Goal: Information Seeking & Learning: Learn about a topic

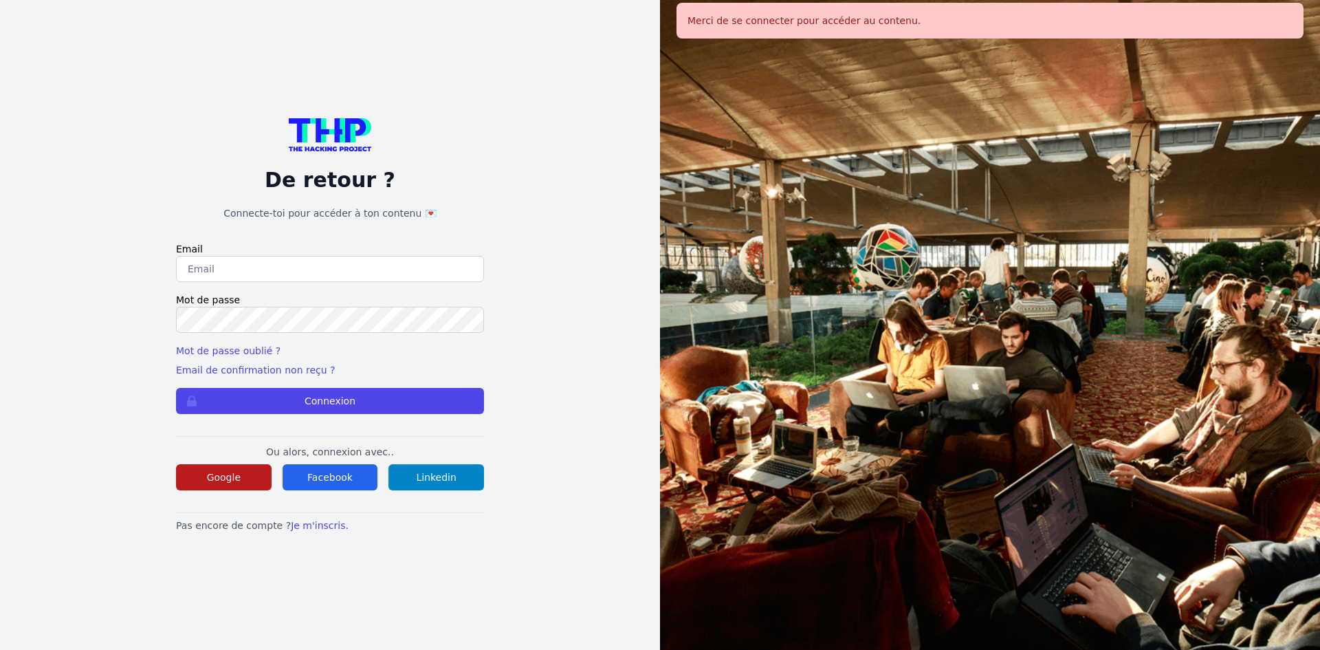
click at [246, 464] on button "Google" at bounding box center [224, 477] width 96 height 26
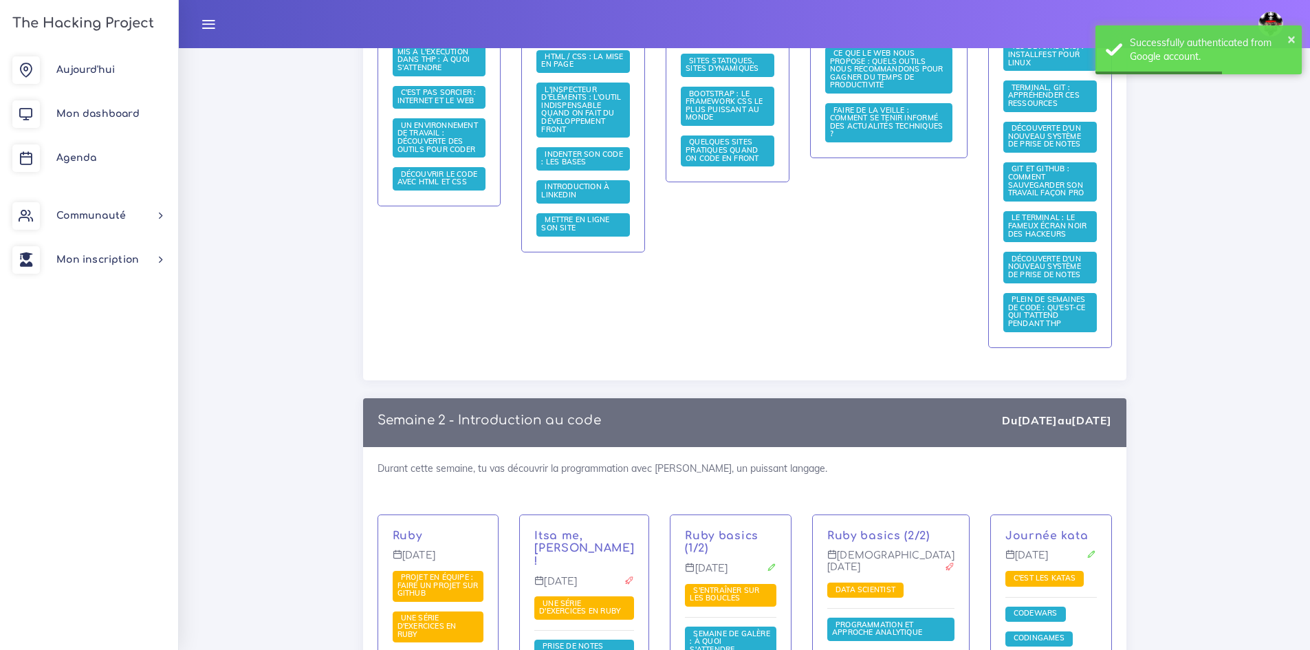
scroll to position [756, 0]
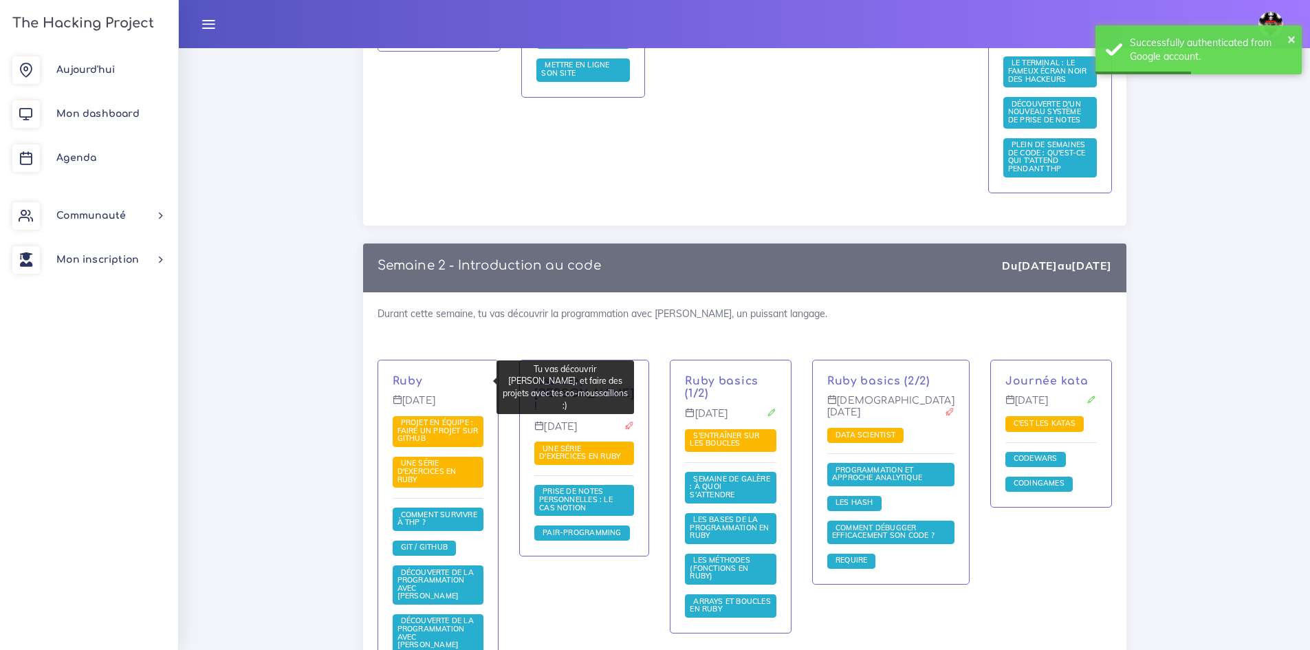
click at [409, 377] on p "Ruby" at bounding box center [438, 381] width 91 height 13
click at [406, 380] on p "Ruby" at bounding box center [438, 381] width 91 height 13
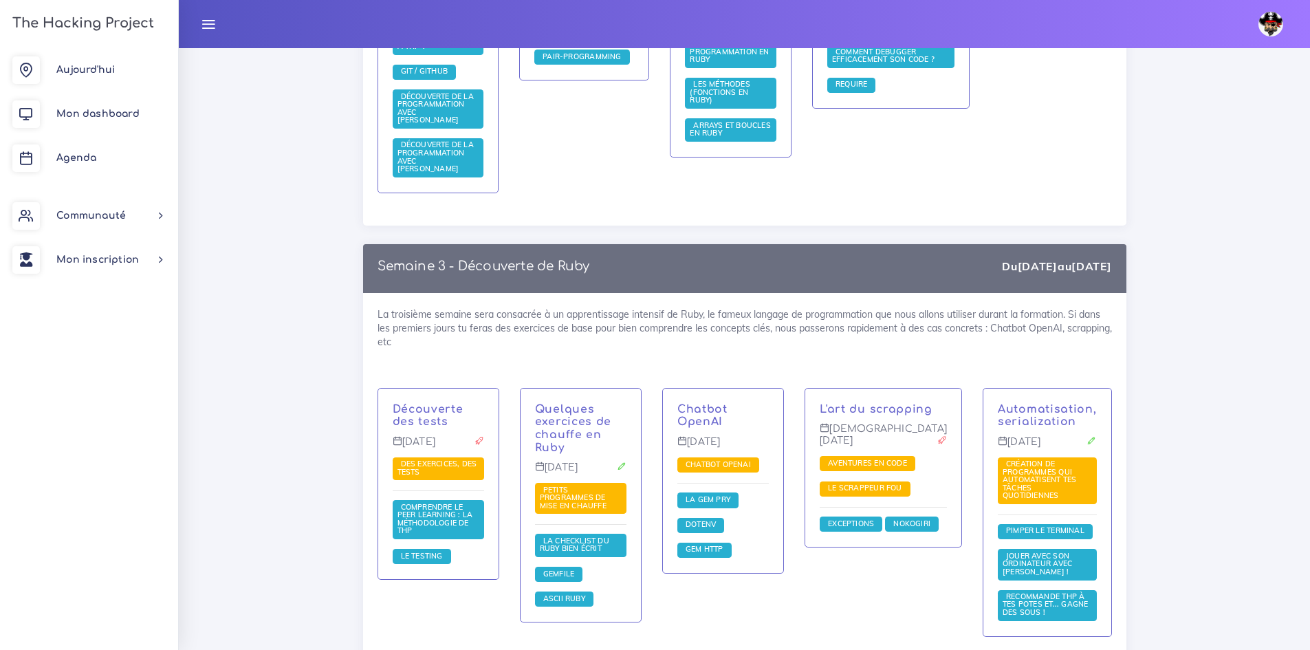
scroll to position [1259, 0]
